Goal: Information Seeking & Learning: Find specific fact

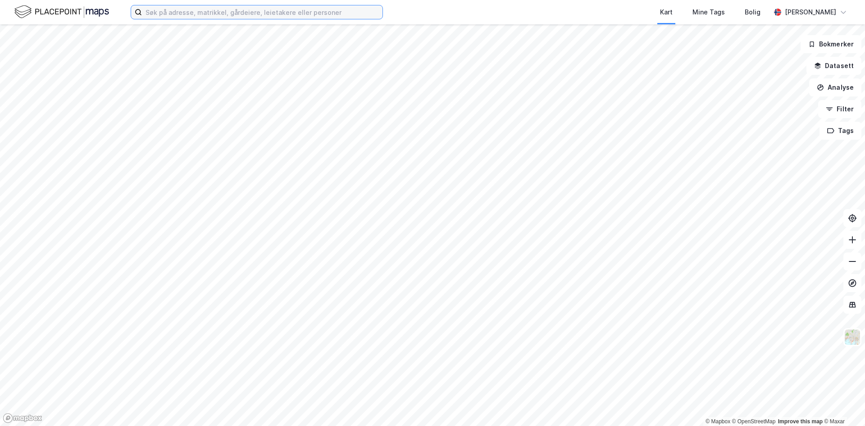
click at [226, 12] on input at bounding box center [262, 12] width 240 height 14
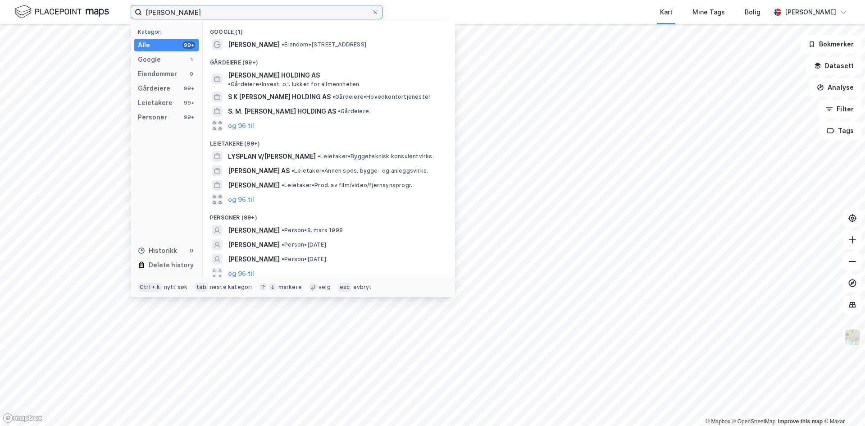
click at [172, 12] on input "[PERSON_NAME]" at bounding box center [257, 12] width 230 height 14
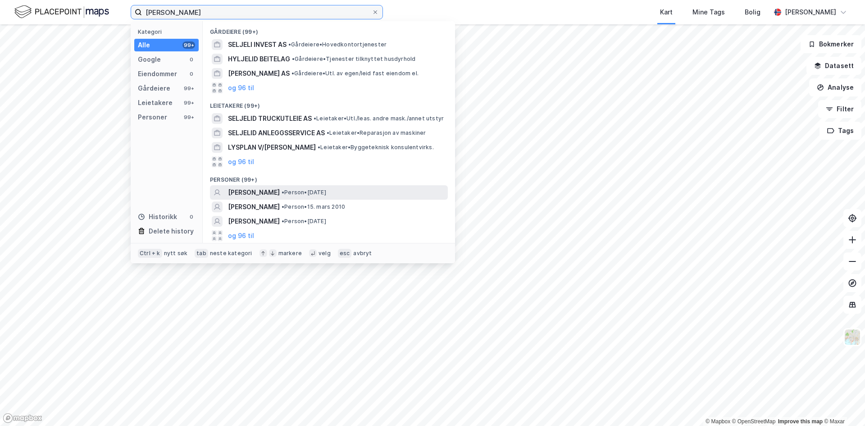
type input "[PERSON_NAME]"
click at [266, 190] on span "[PERSON_NAME]" at bounding box center [254, 192] width 52 height 11
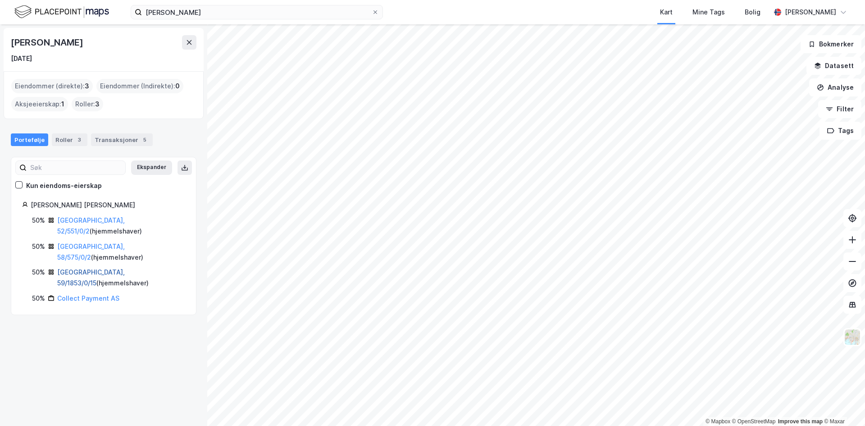
click at [97, 268] on link "[GEOGRAPHIC_DATA], 59/1853/0/15" at bounding box center [91, 277] width 68 height 18
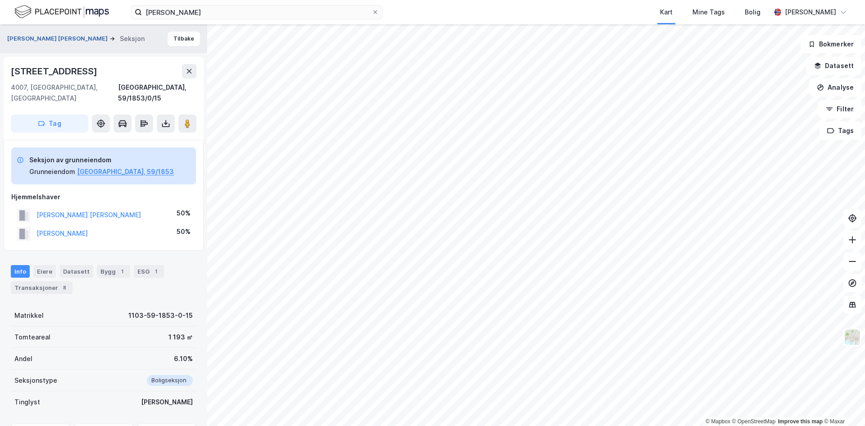
click at [38, 38] on button "[PERSON_NAME] [PERSON_NAME]" at bounding box center [58, 38] width 102 height 9
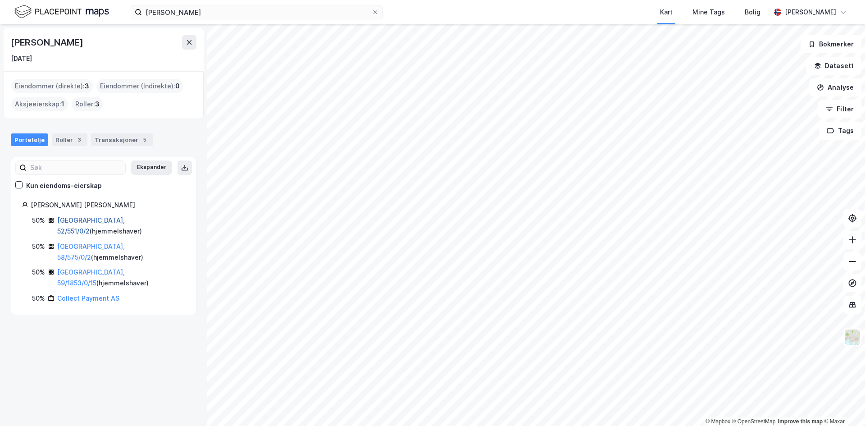
click at [77, 220] on link "[GEOGRAPHIC_DATA], 52/551/0/2" at bounding box center [91, 225] width 68 height 18
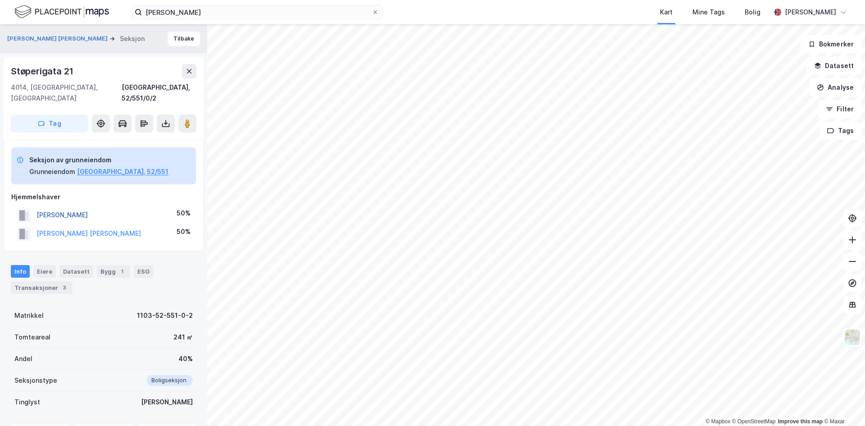
click at [0, 0] on button "[PERSON_NAME]" at bounding box center [0, 0] width 0 height 0
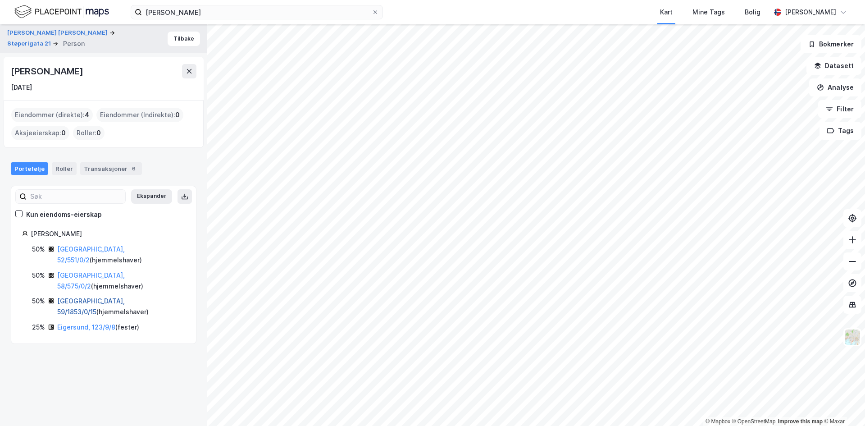
click at [76, 297] on link "[GEOGRAPHIC_DATA], 59/1853/0/15" at bounding box center [91, 306] width 68 height 18
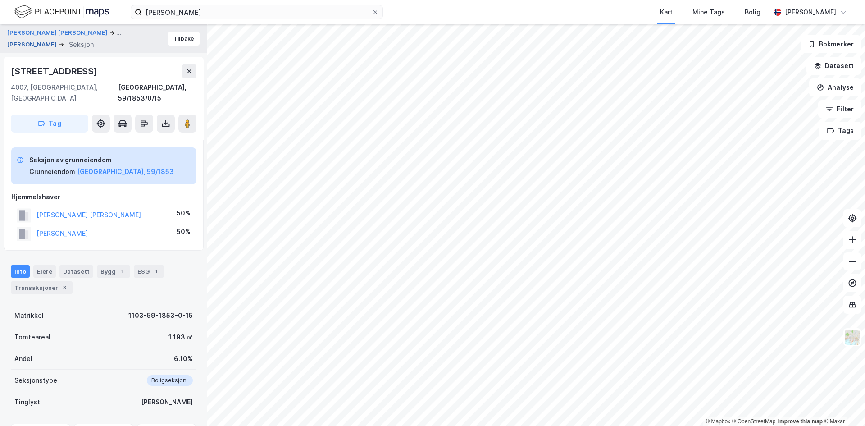
click at [46, 46] on button "[PERSON_NAME]" at bounding box center [32, 44] width 51 height 9
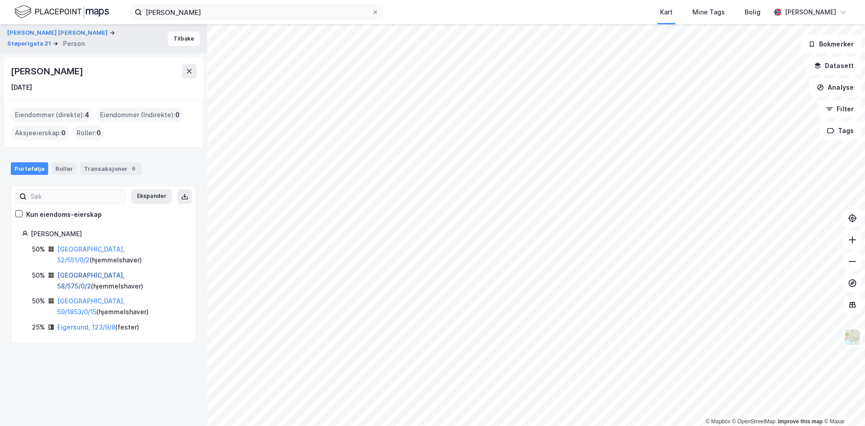
click at [89, 271] on link "[GEOGRAPHIC_DATA], 58/575/0/2" at bounding box center [91, 280] width 68 height 18
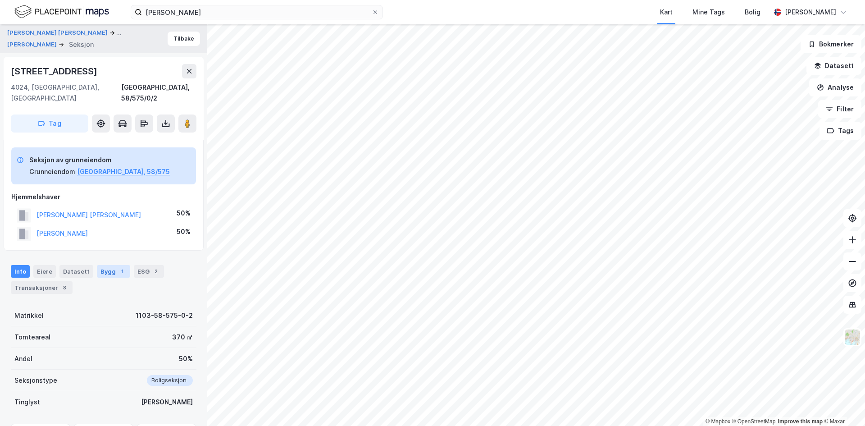
click at [102, 265] on div "Bygg 1" at bounding box center [113, 271] width 33 height 13
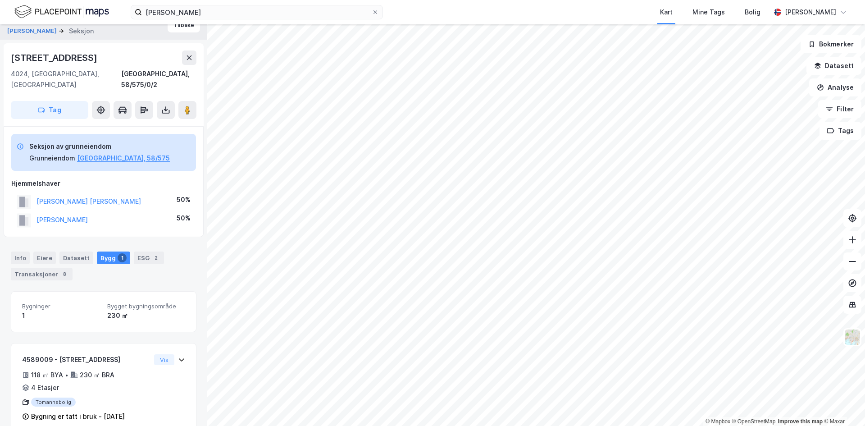
scroll to position [21, 0]
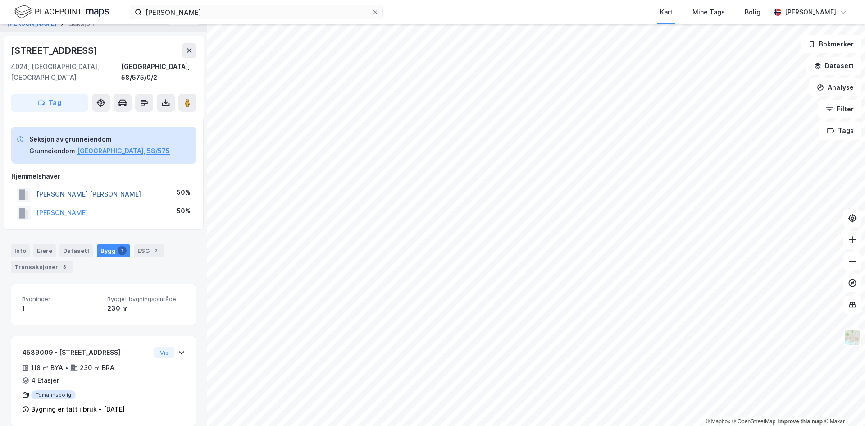
click at [0, 0] on button "[PERSON_NAME] [PERSON_NAME]" at bounding box center [0, 0] width 0 height 0
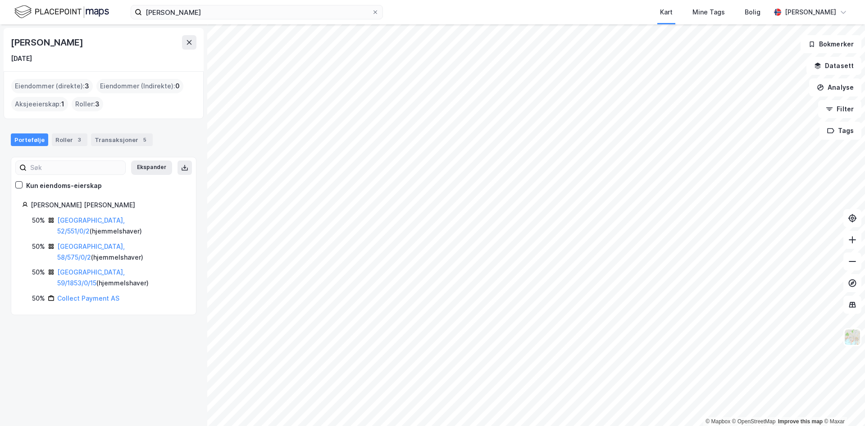
drag, startPoint x: 50, startPoint y: 43, endPoint x: 0, endPoint y: 39, distance: 50.1
click at [0, 39] on div "[PERSON_NAME] [DATE] Eiendommer (direkte) : 3 Eiendommer (Indirekte) : 0 Aksjee…" at bounding box center [103, 224] width 207 height 401
